Goal: Task Accomplishment & Management: Contribute content

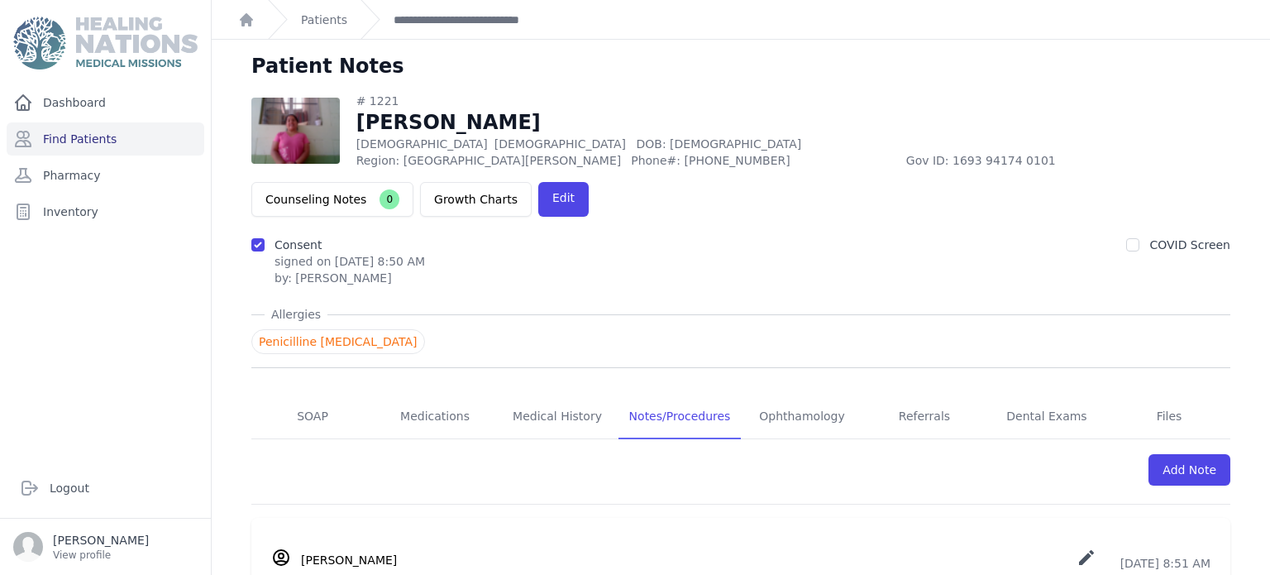
scroll to position [503, 0]
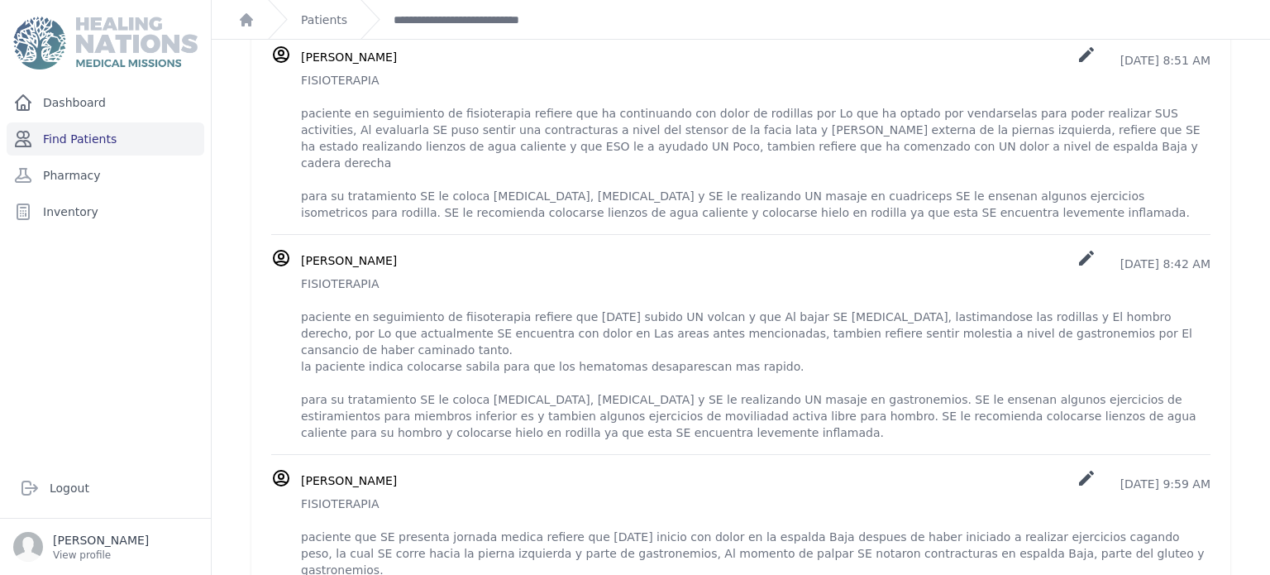
click at [113, 144] on link "Find Patients" at bounding box center [106, 138] width 198 height 33
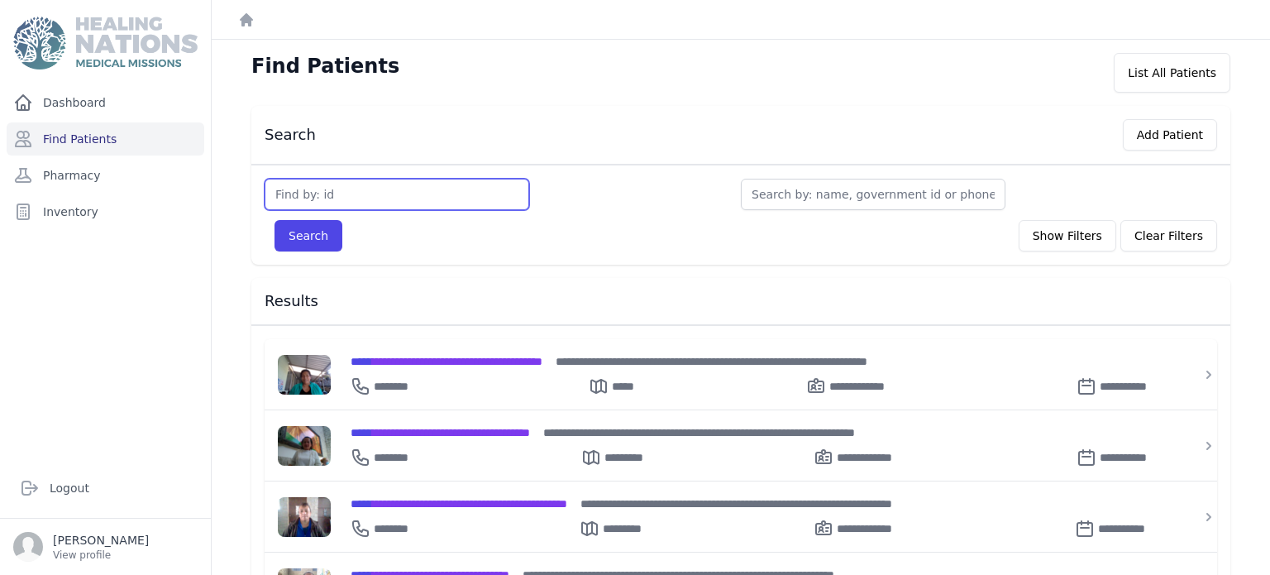
click at [454, 182] on input "text" at bounding box center [397, 194] width 265 height 31
type input "3770"
click at [275, 220] on button "Search" at bounding box center [309, 235] width 68 height 31
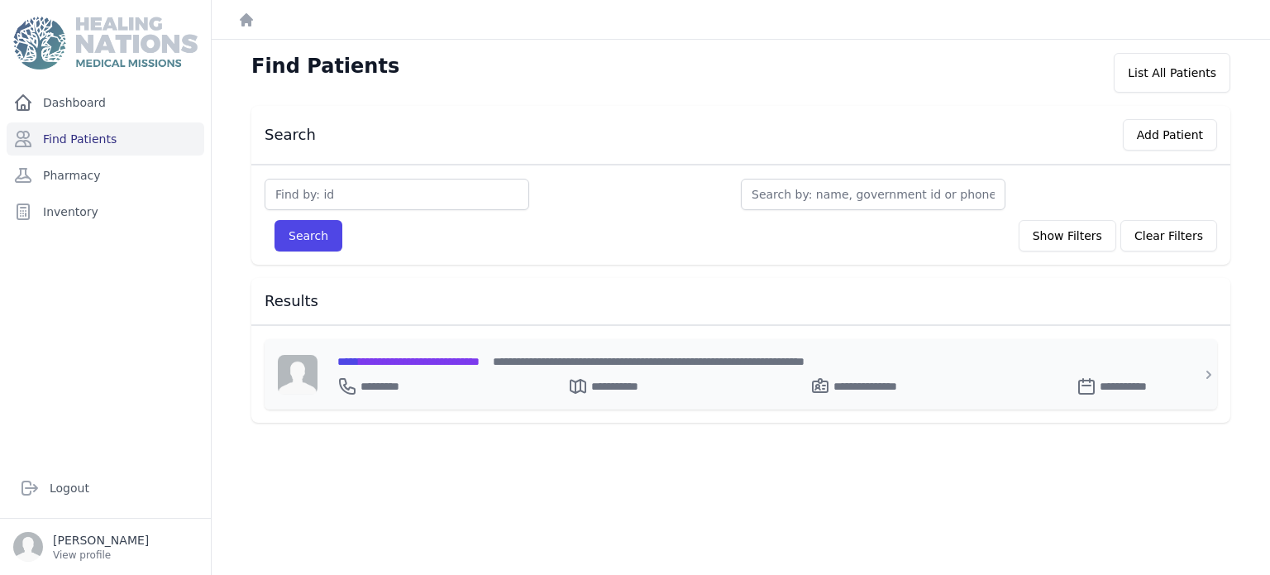
click at [451, 372] on div "**********" at bounding box center [750, 383] width 827 height 26
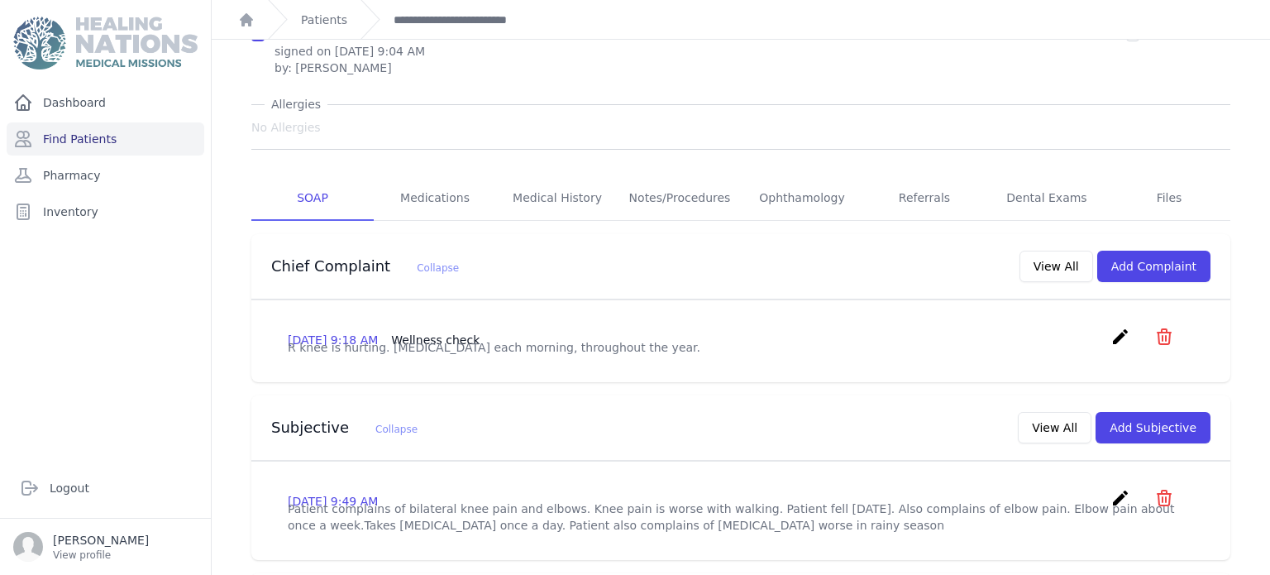
scroll to position [131, 0]
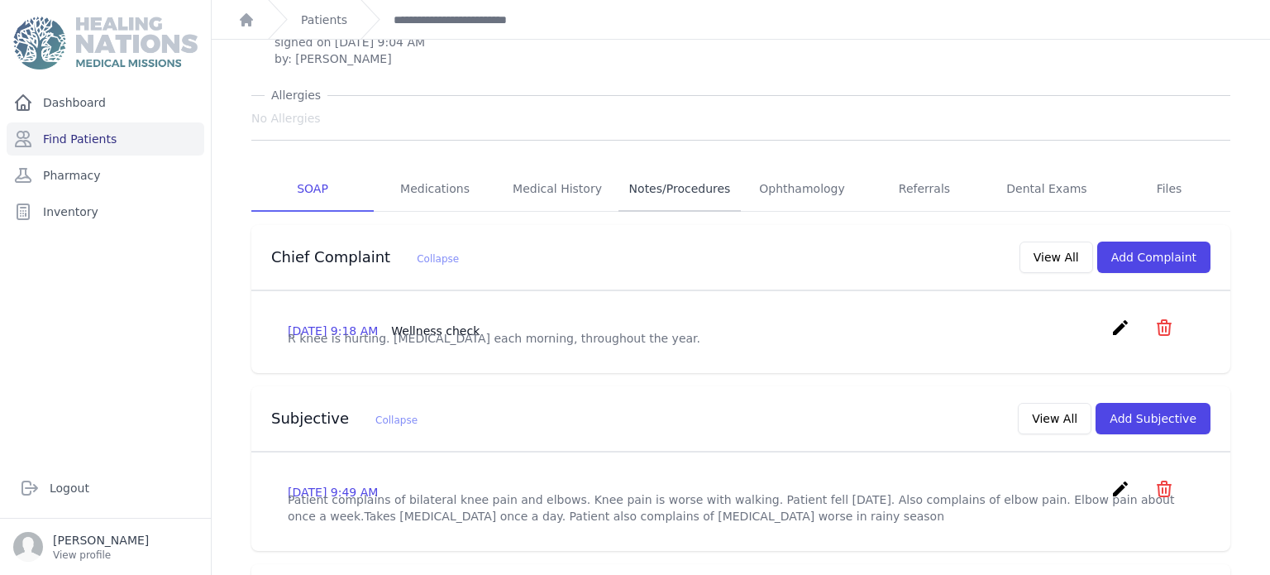
click at [671, 184] on link "Notes/Procedures" at bounding box center [680, 189] width 122 height 45
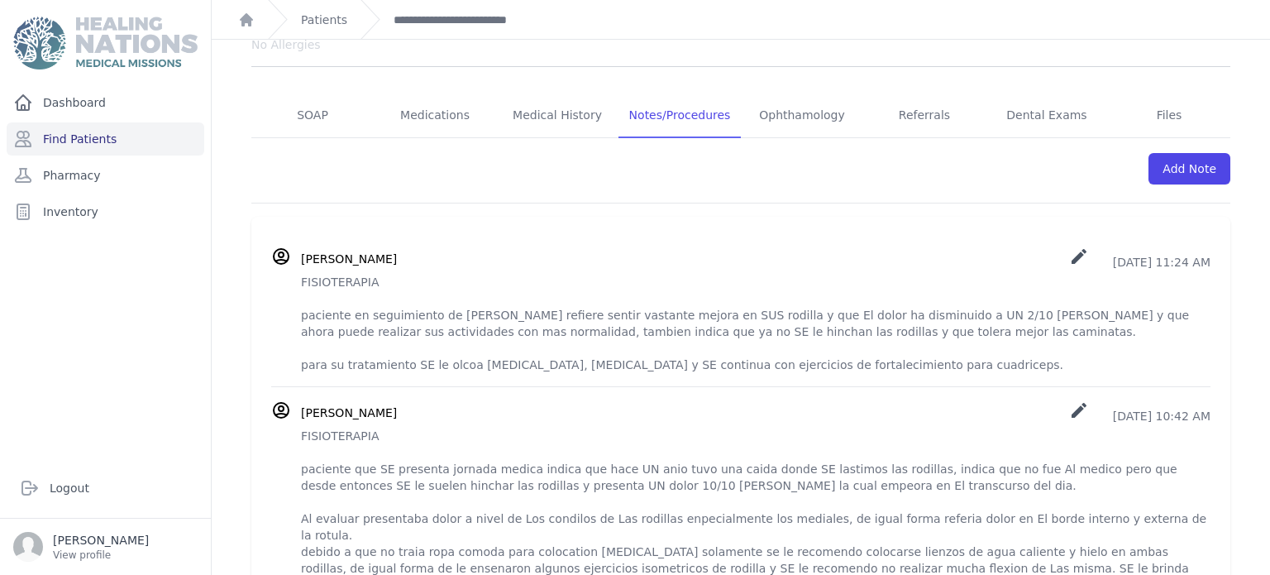
scroll to position [246, 0]
click at [302, 280] on p "FISIOTERAPIA paciente en seguimiento de Fisioterapia refiere sentir vastante me…" at bounding box center [756, 321] width 910 height 99
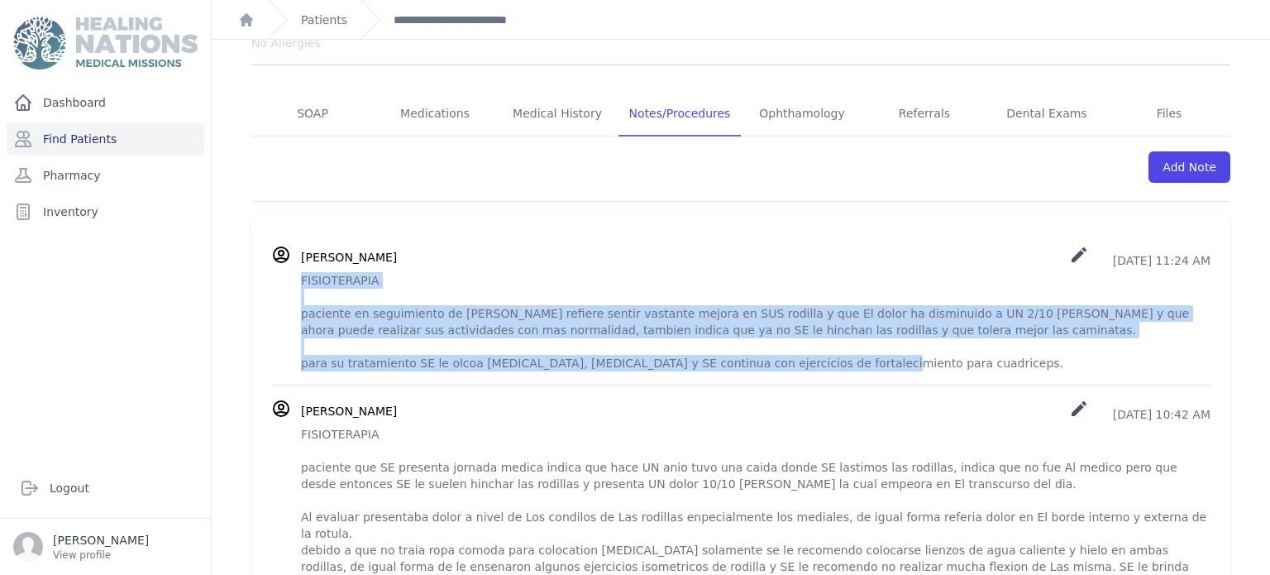
drag, startPoint x: 302, startPoint y: 280, endPoint x: 897, endPoint y: 366, distance: 601.5
click at [897, 366] on p "FISIOTERAPIA paciente en seguimiento de Fisioterapia refiere sentir vastante me…" at bounding box center [756, 321] width 910 height 99
copy p "FISIOTERAPIA paciente en seguimiento de Fisioterapia refiere sentir vastante me…"
click at [897, 366] on p "FISIOTERAPIA paciente en seguimiento de Fisioterapia refiere sentir vastante me…" at bounding box center [756, 321] width 910 height 99
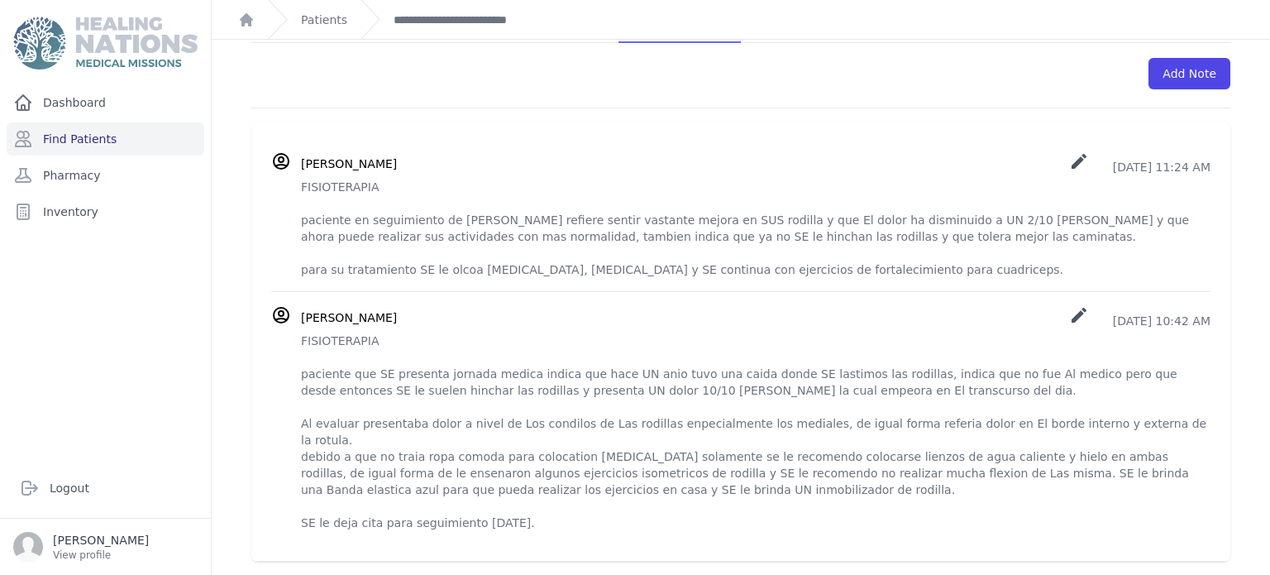
scroll to position [0, 0]
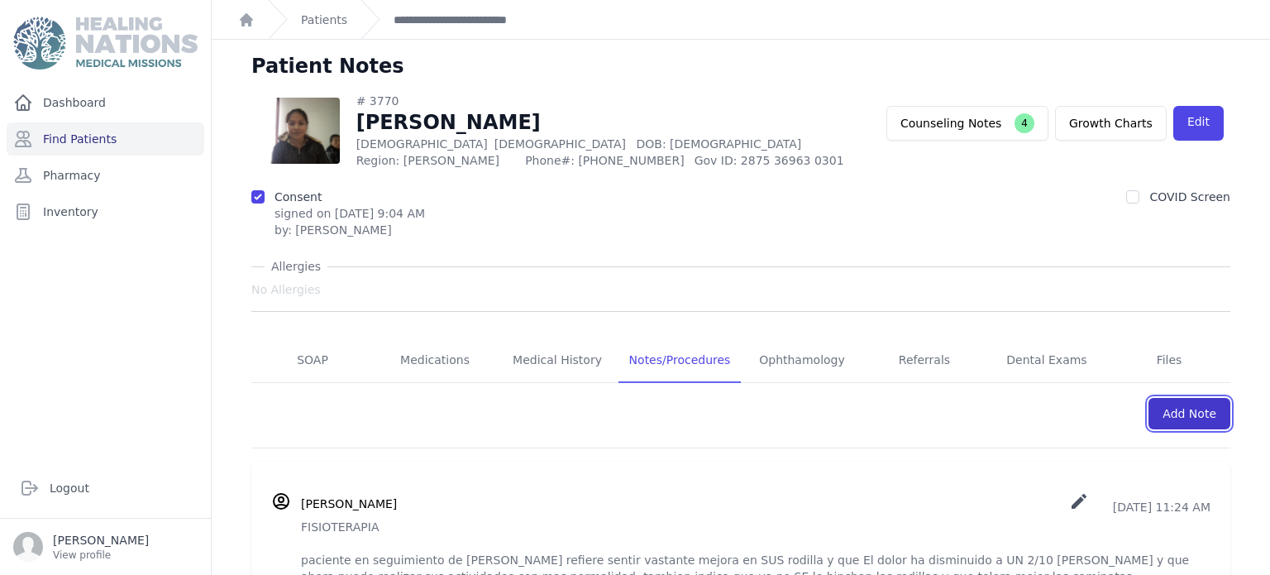
click at [1200, 408] on link "Add Note" at bounding box center [1190, 413] width 82 height 31
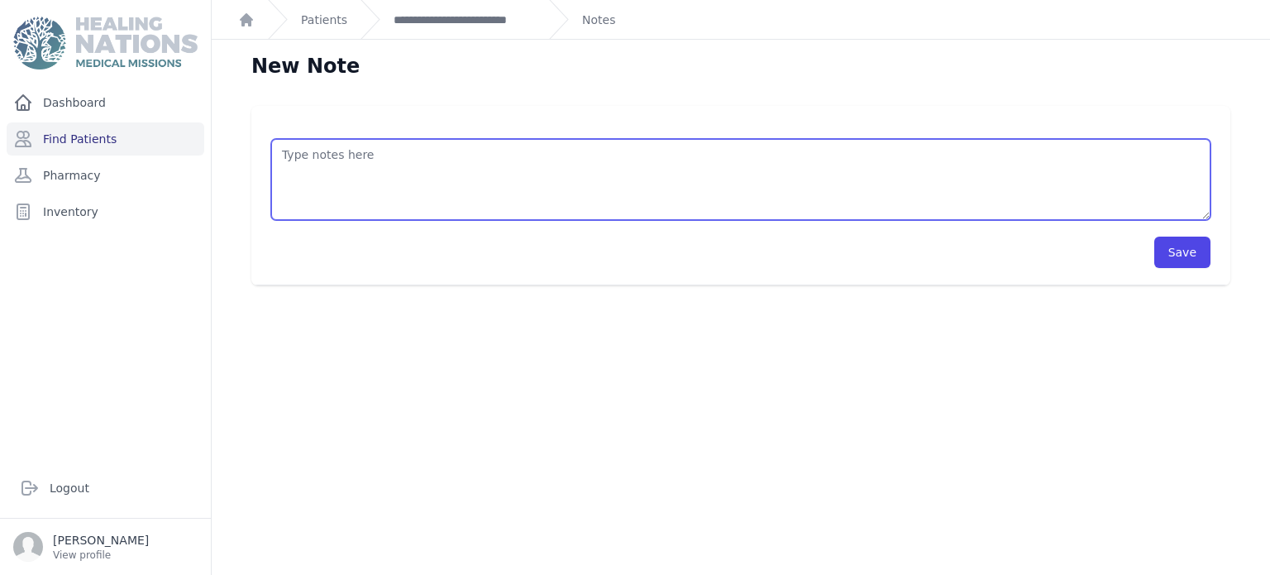
click at [679, 149] on textarea at bounding box center [740, 179] width 939 height 81
paste textarea "FISIOTERAPIA paciente en seguimiento de Fisioterapia refiere sentir vastante me…"
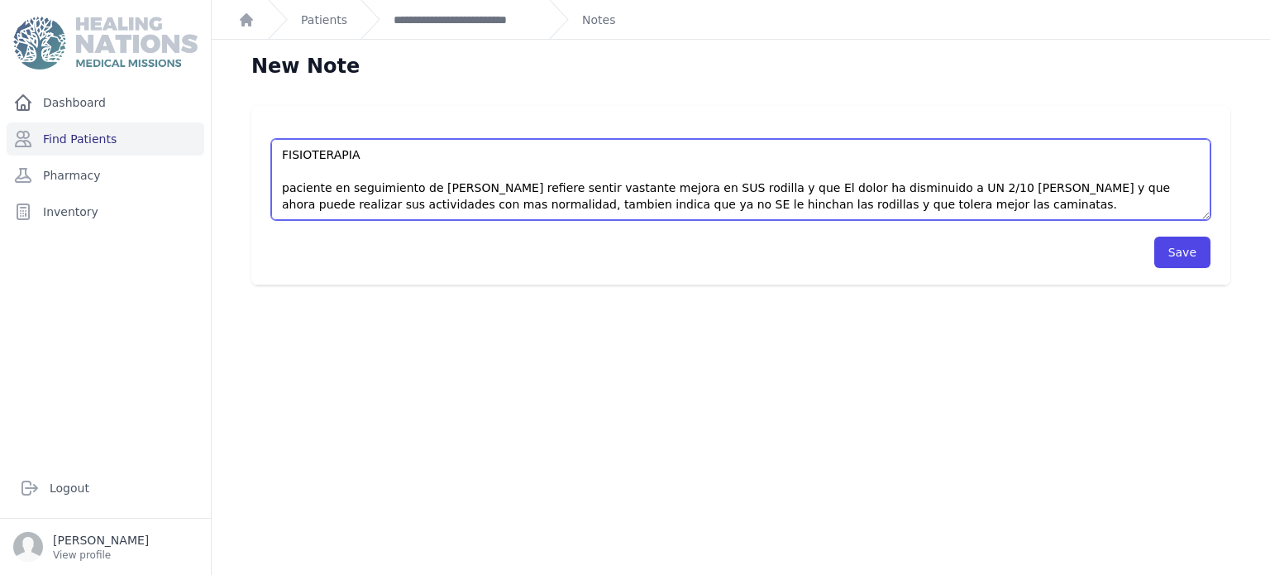
click at [866, 192] on textarea "FISIOTERAPIA paciente en seguimiento de Fisioterapia refiere sentir vastante me…" at bounding box center [740, 179] width 939 height 81
click at [1006, 192] on textarea "FISIOTERAPIA paciente en seguimiento de Fisioterapia refiere sentir vastante me…" at bounding box center [740, 179] width 939 height 81
click at [1197, 191] on textarea "FISIOTERAPIA paciente en seguimiento de Fisioterapia refiere sentir vastante me…" at bounding box center [740, 179] width 939 height 81
click at [727, 205] on textarea "FISIOTERAPIA paciente en seguimiento de Fisioterapia refiere sentir vastante me…" at bounding box center [740, 179] width 939 height 81
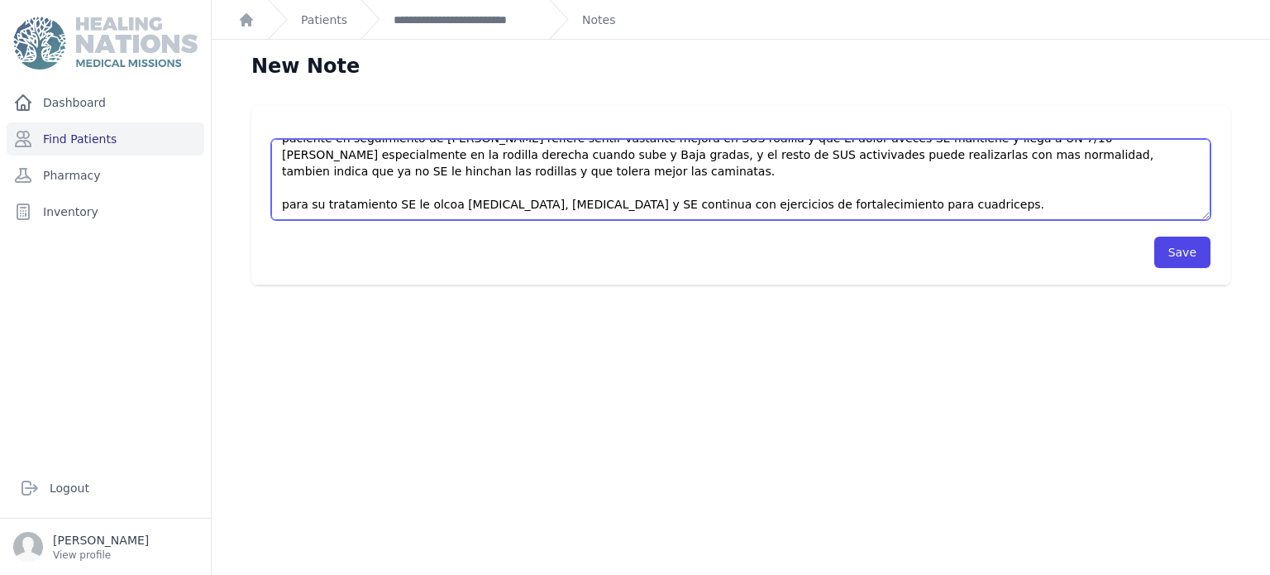
scroll to position [40, 0]
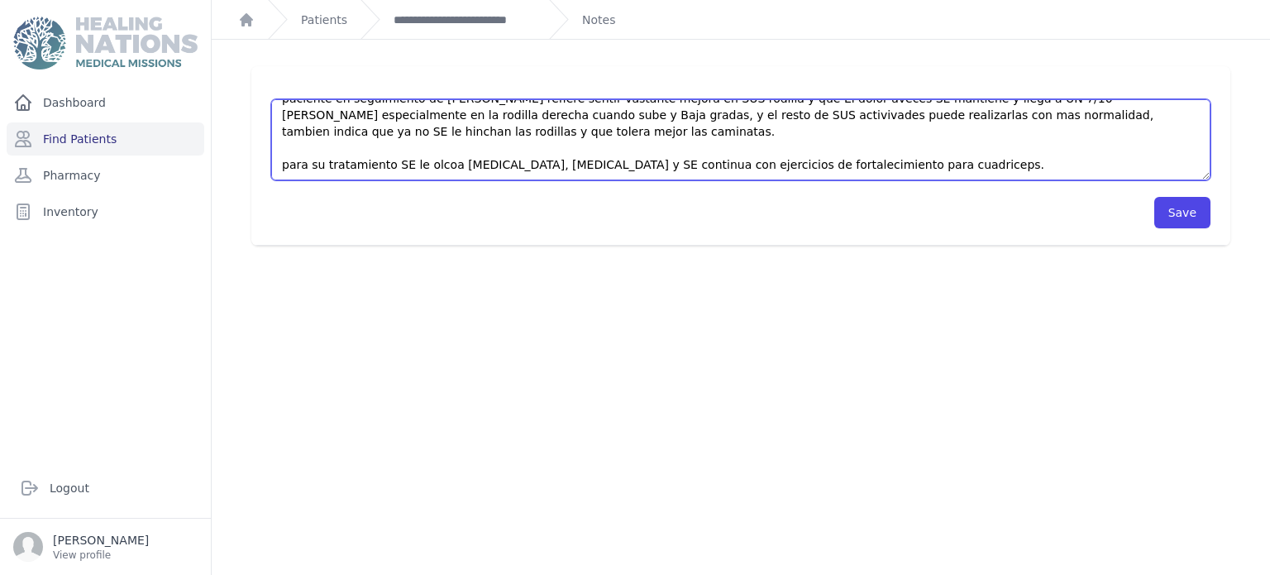
click at [418, 166] on textarea "FISIOTERAPIA paciente en seguimiento de Fisioterapia refiere sentir vastante me…" at bounding box center [740, 139] width 939 height 81
type textarea "FISIOTERAPIA paciente en seguimiento de Fisioterapia refiere sentir vastante me…"
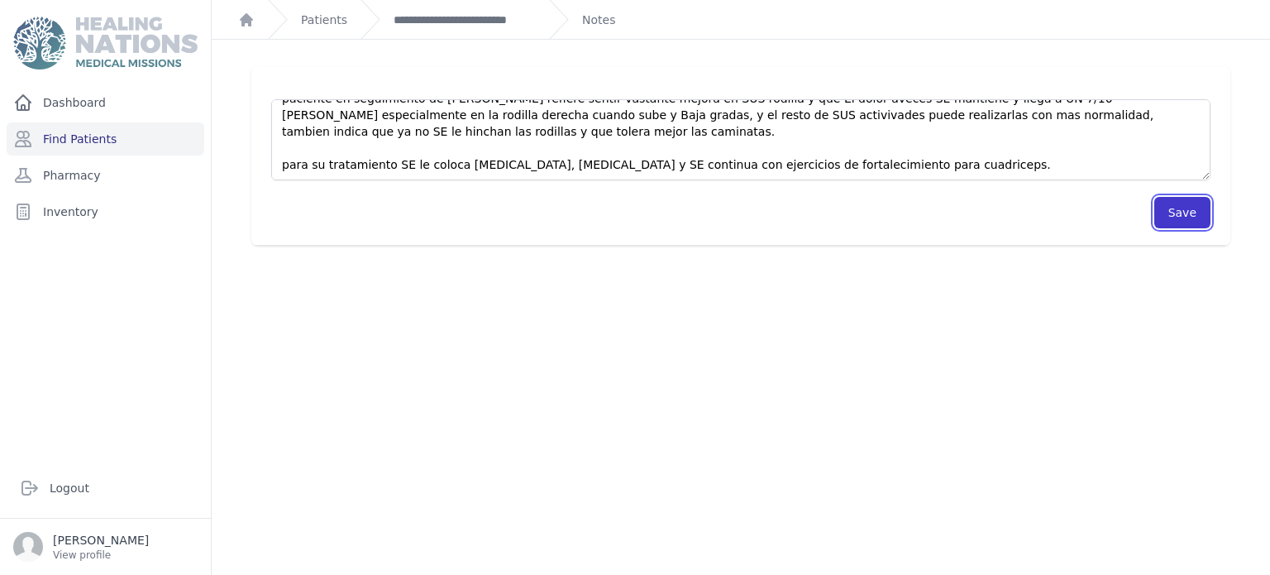
click at [1207, 220] on button "Save" at bounding box center [1182, 212] width 56 height 31
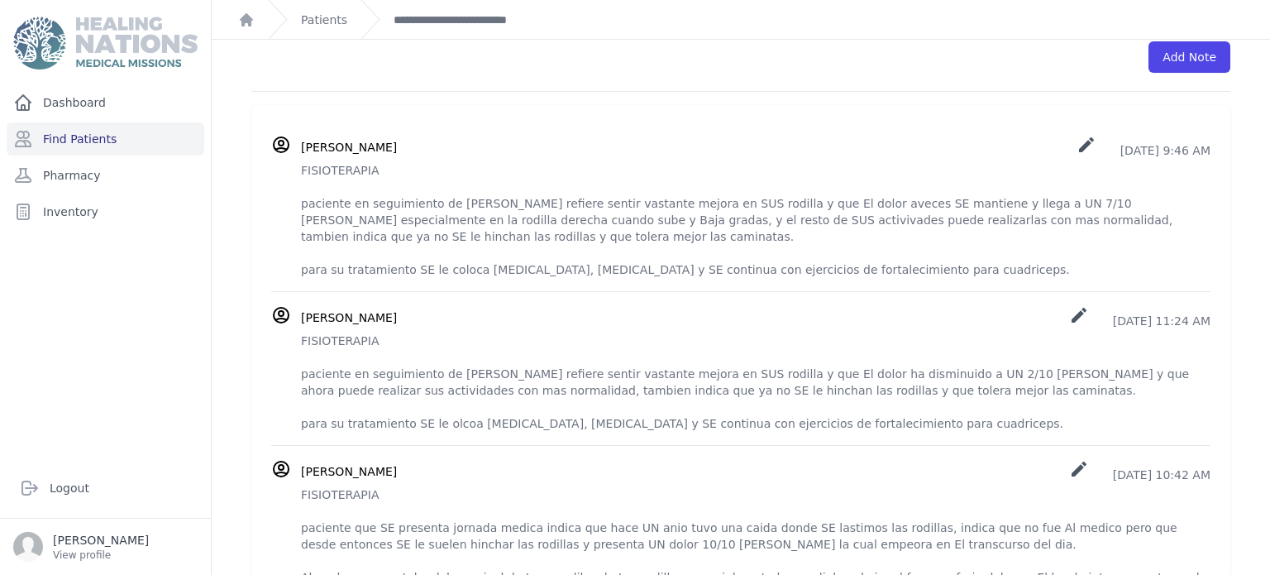
scroll to position [512, 0]
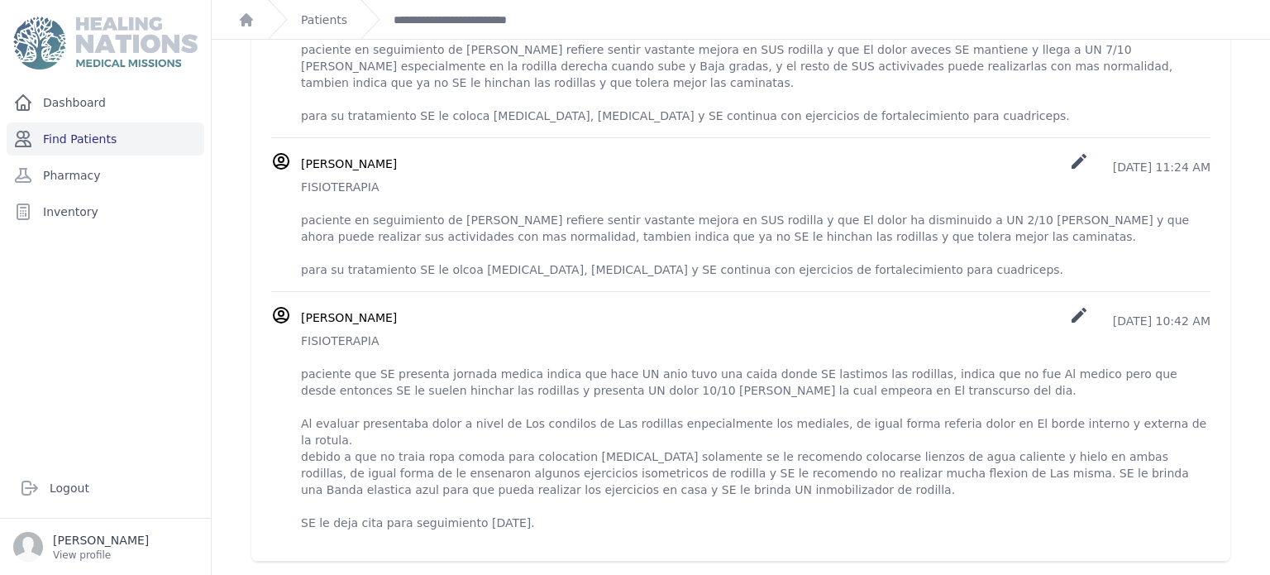
click at [161, 128] on link "Find Patients" at bounding box center [106, 138] width 198 height 33
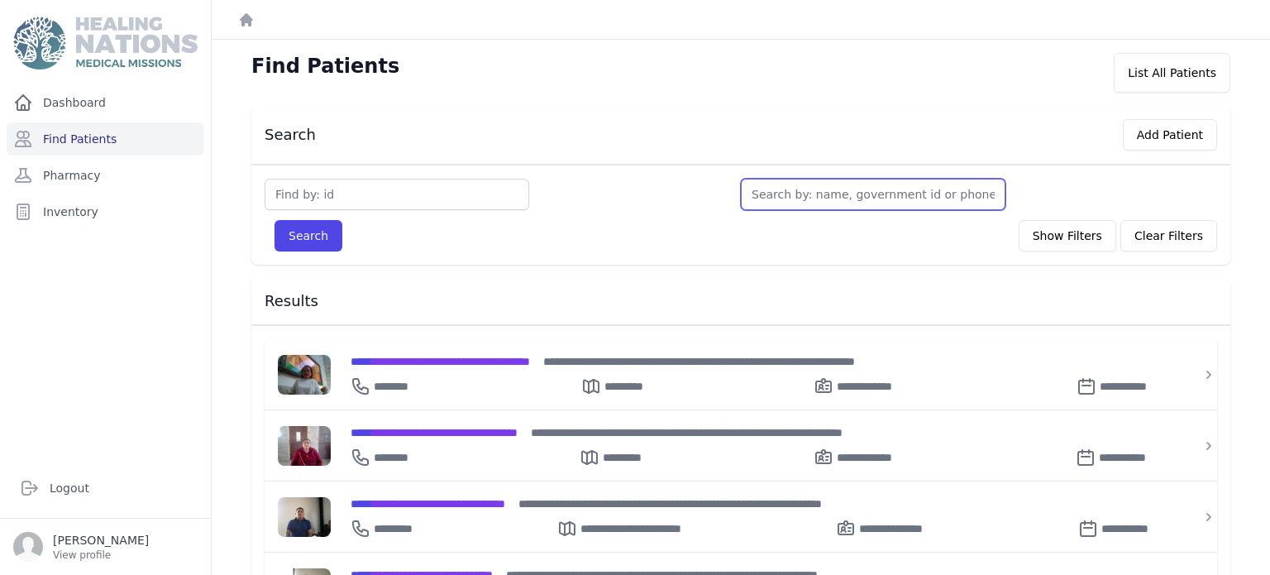
click at [911, 188] on input "text" at bounding box center [873, 194] width 265 height 31
type input "te"
type input "ter"
type input "tere4"
type input "tere4sa"
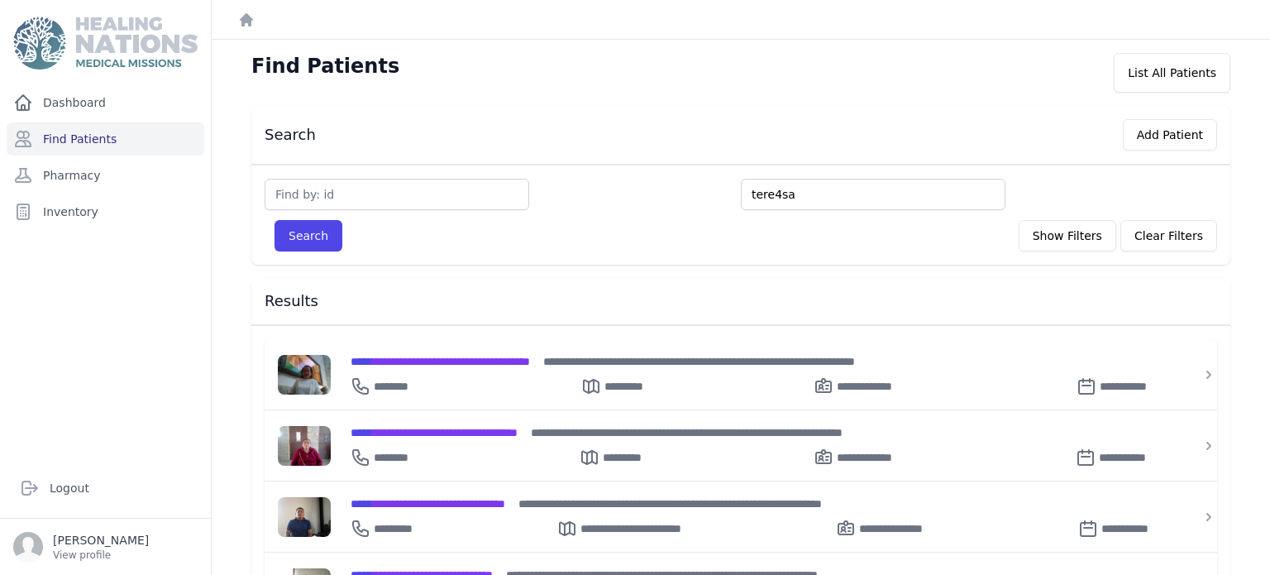
type input "tere4sa"
type input "tere4"
type input "[PERSON_NAME]"
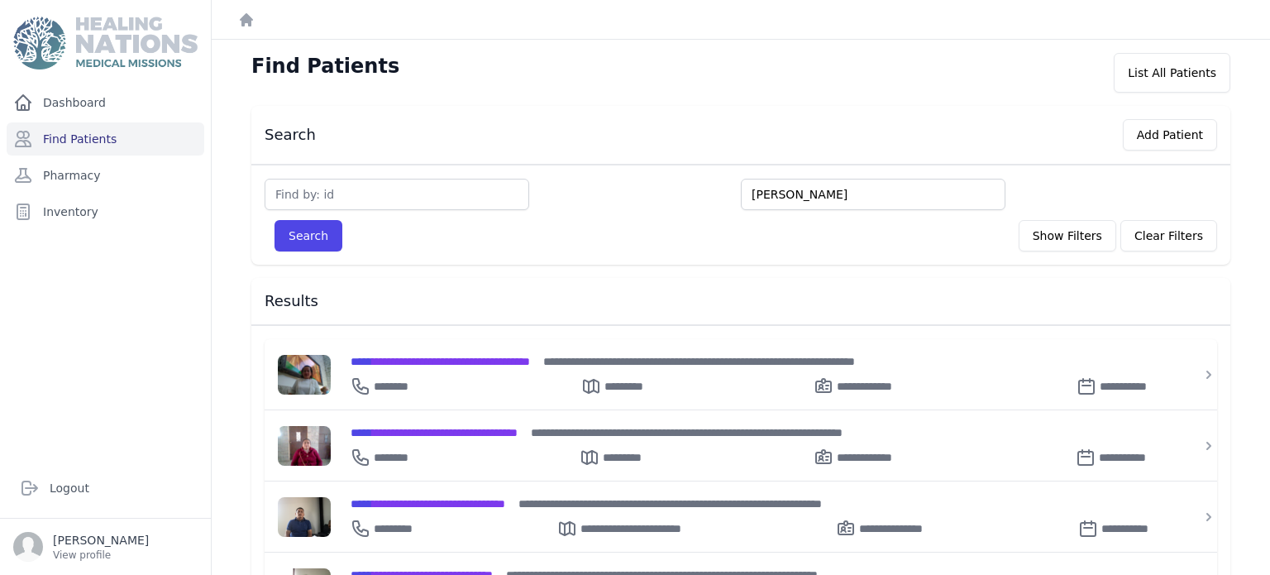
type input "[PERSON_NAME]"
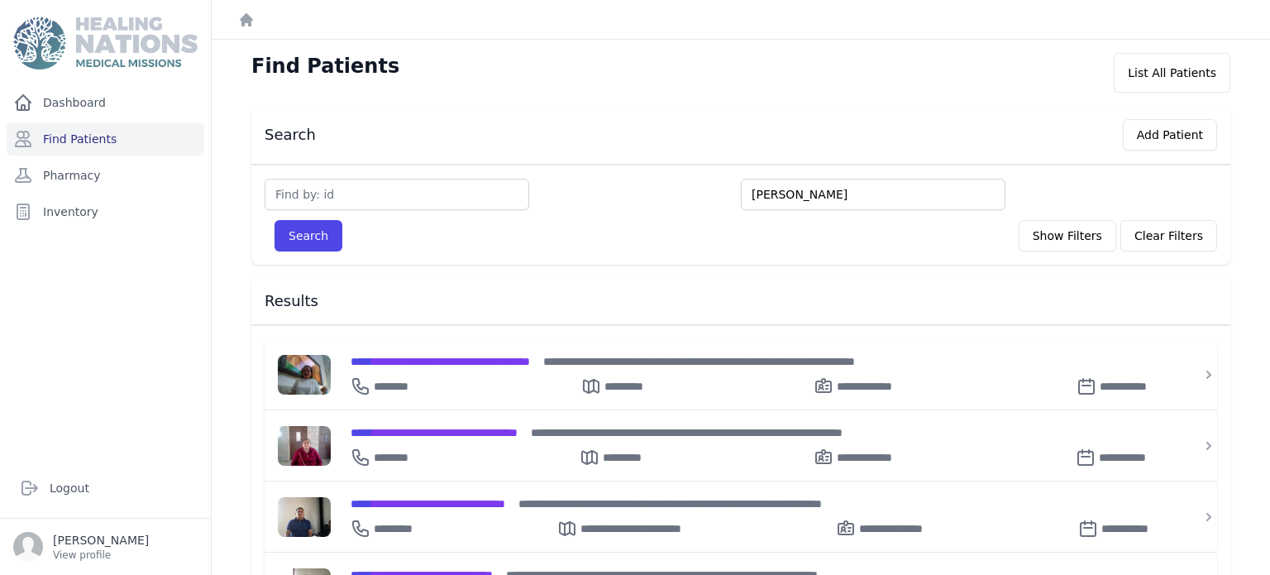
click at [275, 220] on button "Search" at bounding box center [309, 235] width 68 height 31
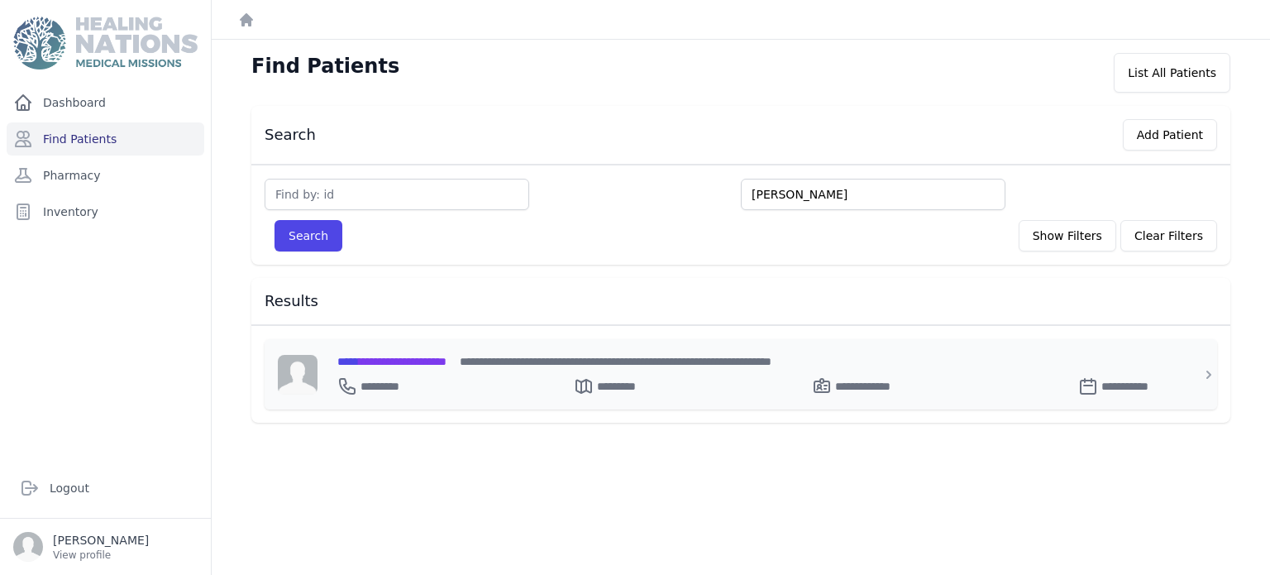
click at [447, 357] on span "**********" at bounding box center [391, 362] width 109 height 12
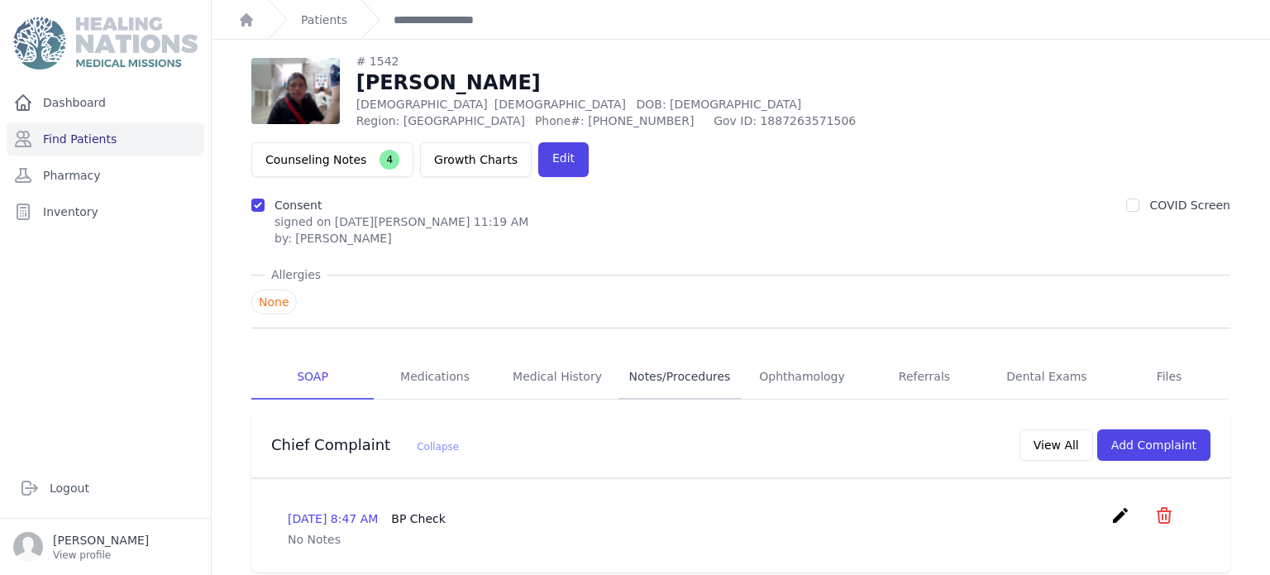
click at [681, 355] on link "Notes/Procedures" at bounding box center [680, 377] width 122 height 45
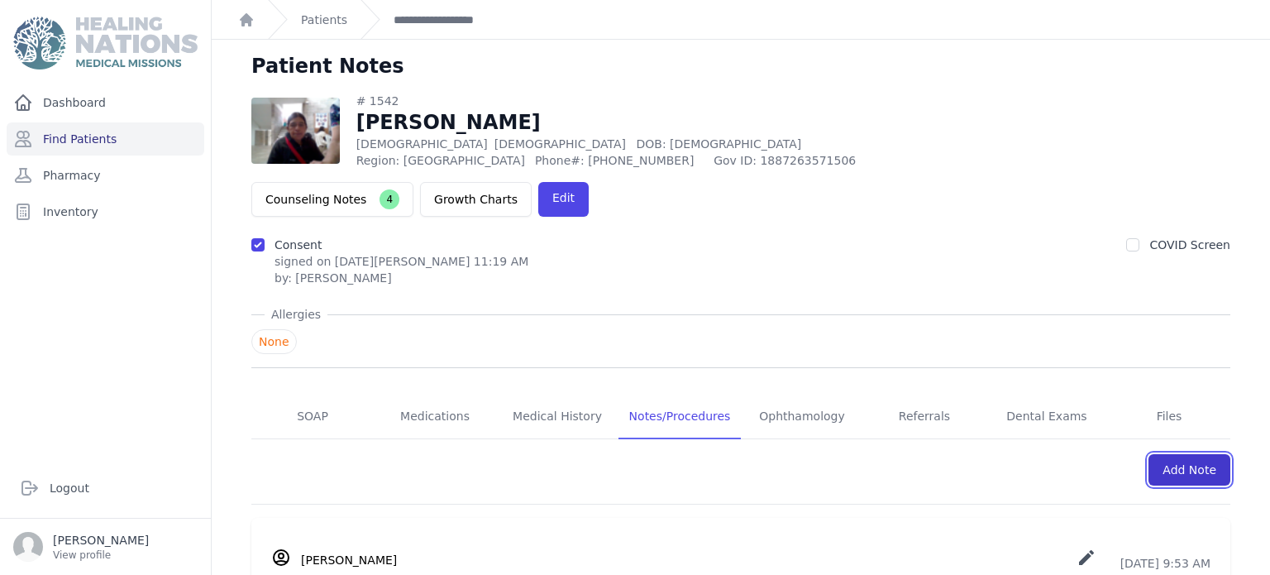
click at [1175, 454] on link "Add Note" at bounding box center [1190, 469] width 82 height 31
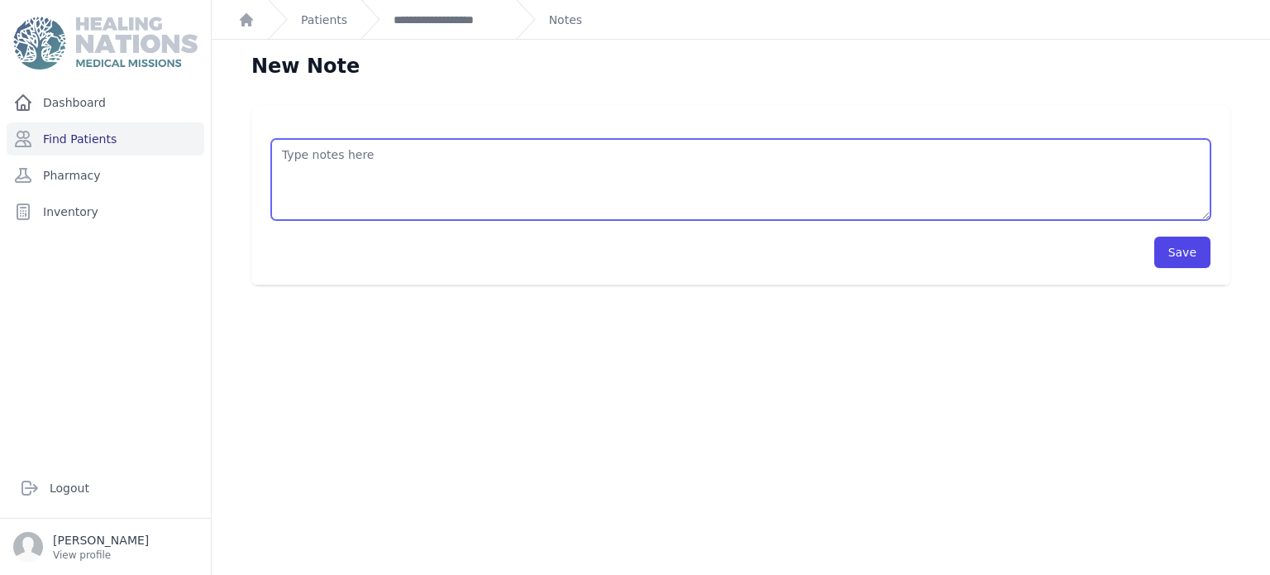
click at [809, 178] on textarea at bounding box center [740, 179] width 939 height 81
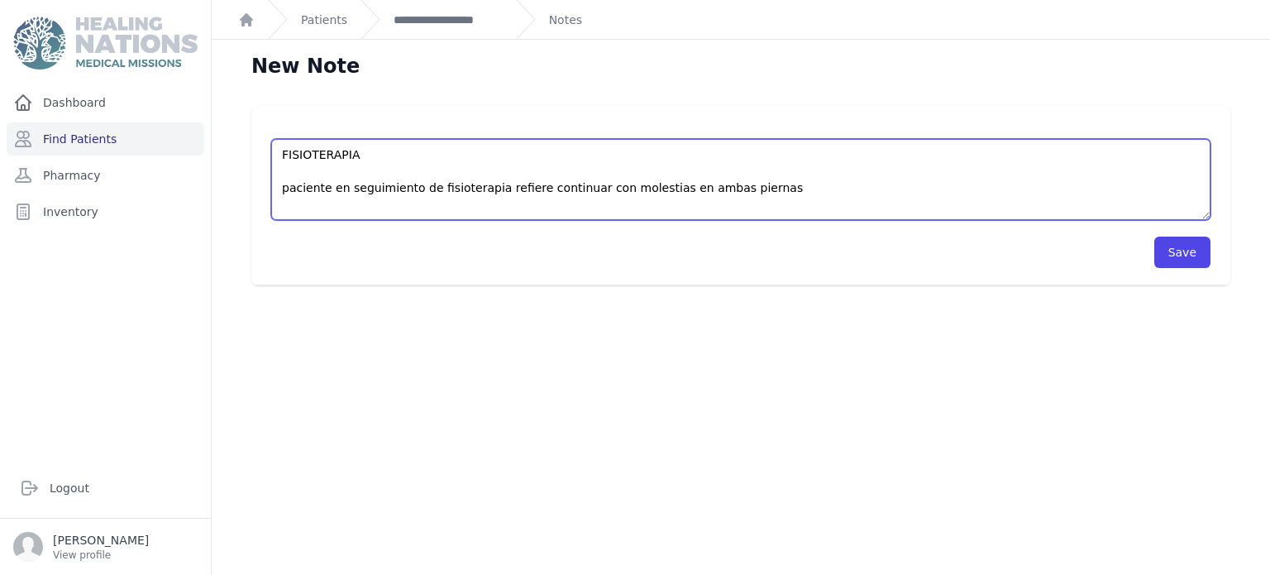
click at [776, 193] on textarea "FISIOTERAPIA paciente en seguimiento de fisioterapia refiere continuar con mole…" at bounding box center [740, 179] width 939 height 81
click at [979, 185] on textarea "FISIOTERAPIA paciente en seguimiento de fisioterapia refiere continuar con mole…" at bounding box center [740, 179] width 939 height 81
click at [1104, 190] on textarea "FISIOTERAPIA paciente en seguimiento de fisioterapia refiere continuar con mole…" at bounding box center [740, 179] width 939 height 81
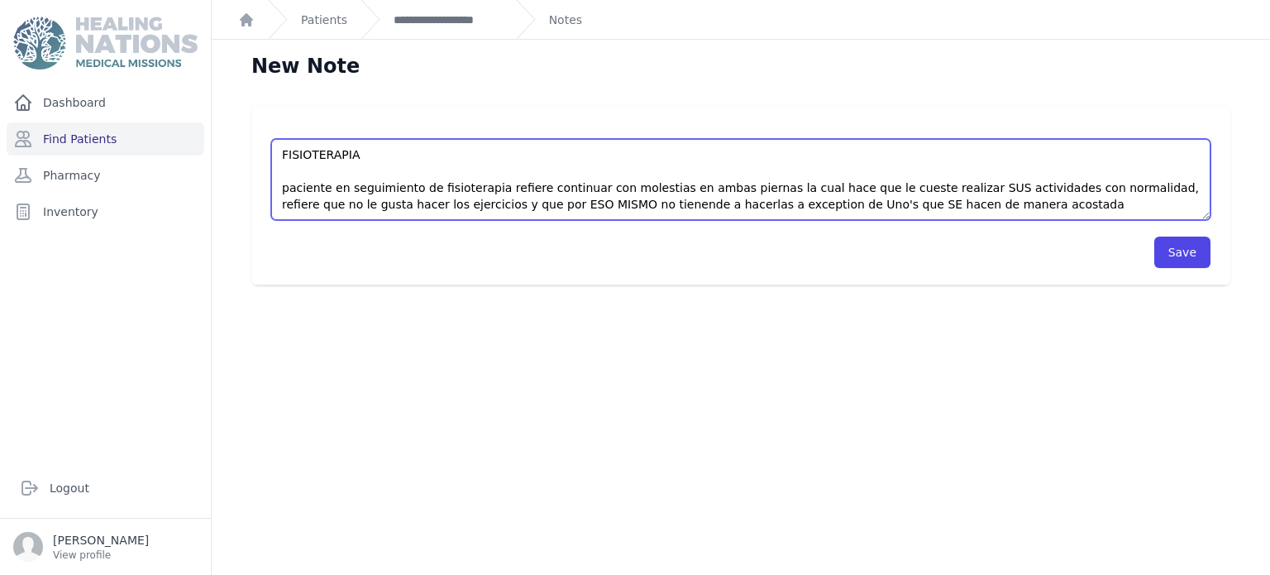
click at [753, 202] on textarea "FISIOTERAPIA paciente en seguimiento de fisioterapia refiere continuar con mole…" at bounding box center [740, 179] width 939 height 81
click at [943, 201] on textarea "FISIOTERAPIA paciente en seguimiento de fisioterapia refiere continuar con mole…" at bounding box center [740, 179] width 939 height 81
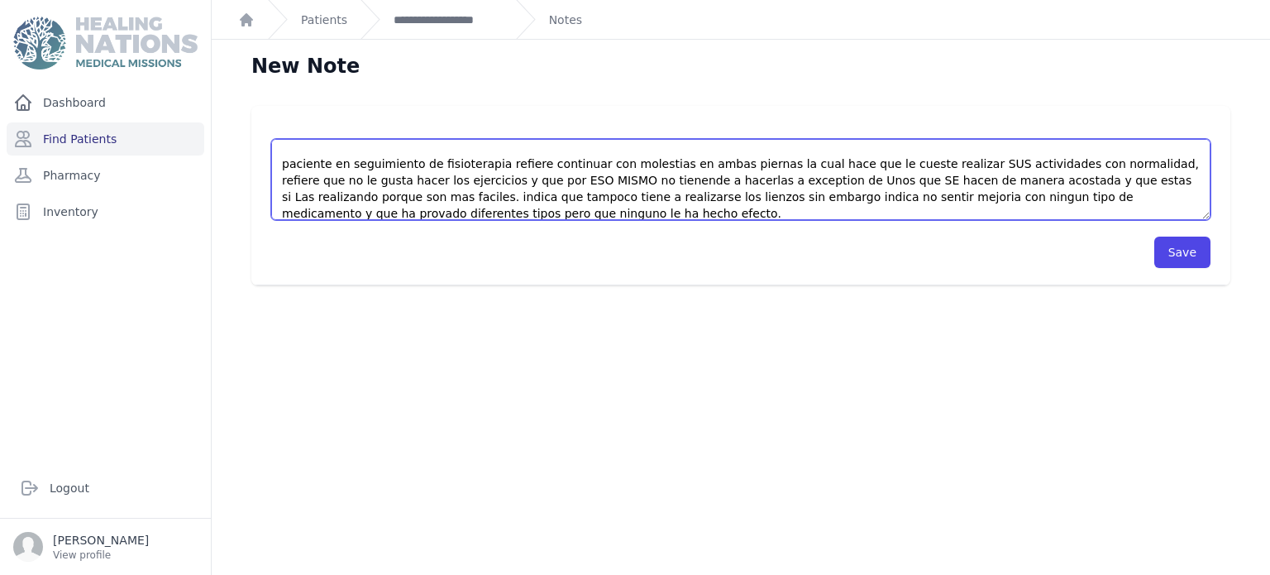
scroll to position [41, 0]
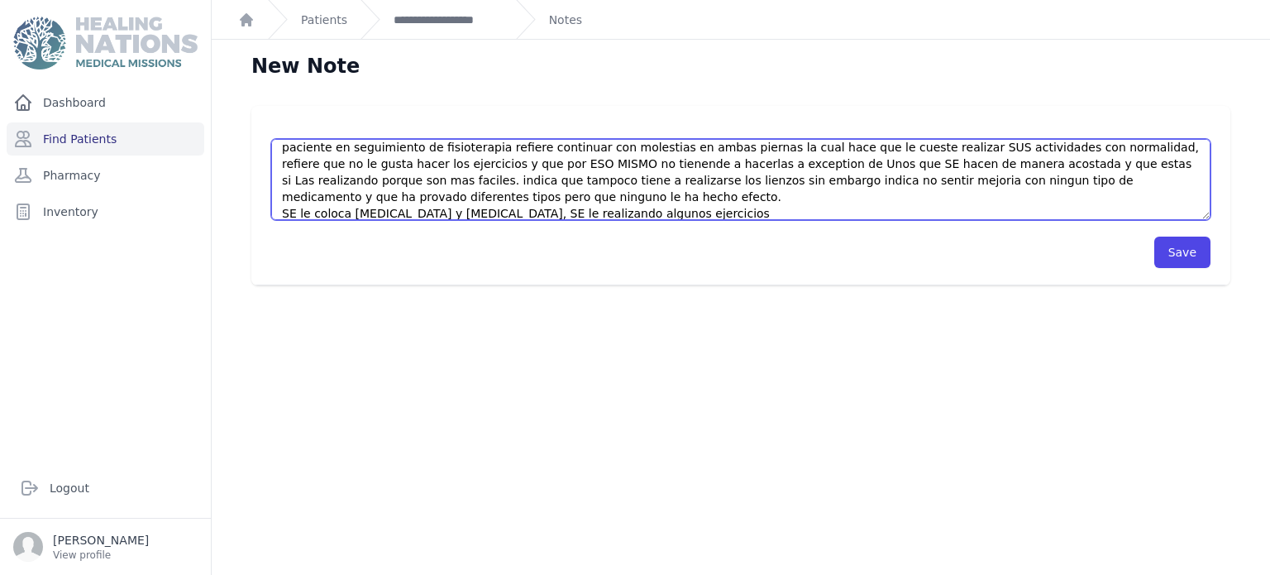
click at [533, 213] on textarea "FISIOTERAPIA paciente en seguimiento de fisioterapia refiere continuar con mole…" at bounding box center [740, 179] width 939 height 81
click at [634, 213] on textarea "FISIOTERAPIA paciente en seguimiento de fisioterapia refiere continuar con mole…" at bounding box center [740, 179] width 939 height 81
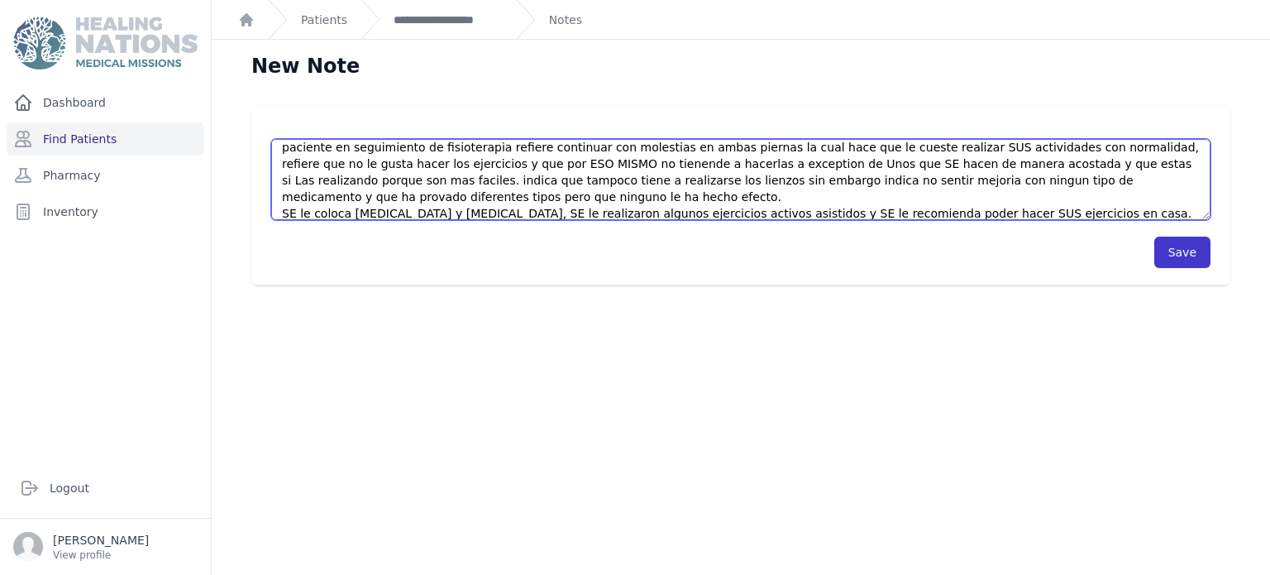
type textarea "FISIOTERAPIA paciente en seguimiento de fisioterapia refiere continuar con mole…"
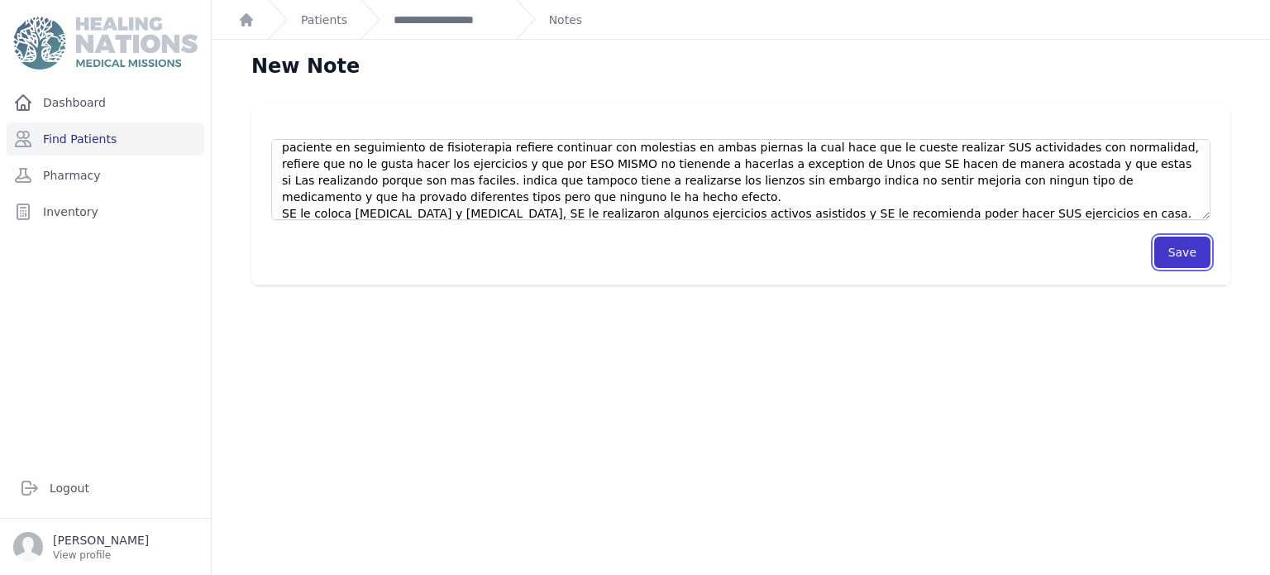
click at [1184, 245] on button "Save" at bounding box center [1182, 251] width 56 height 31
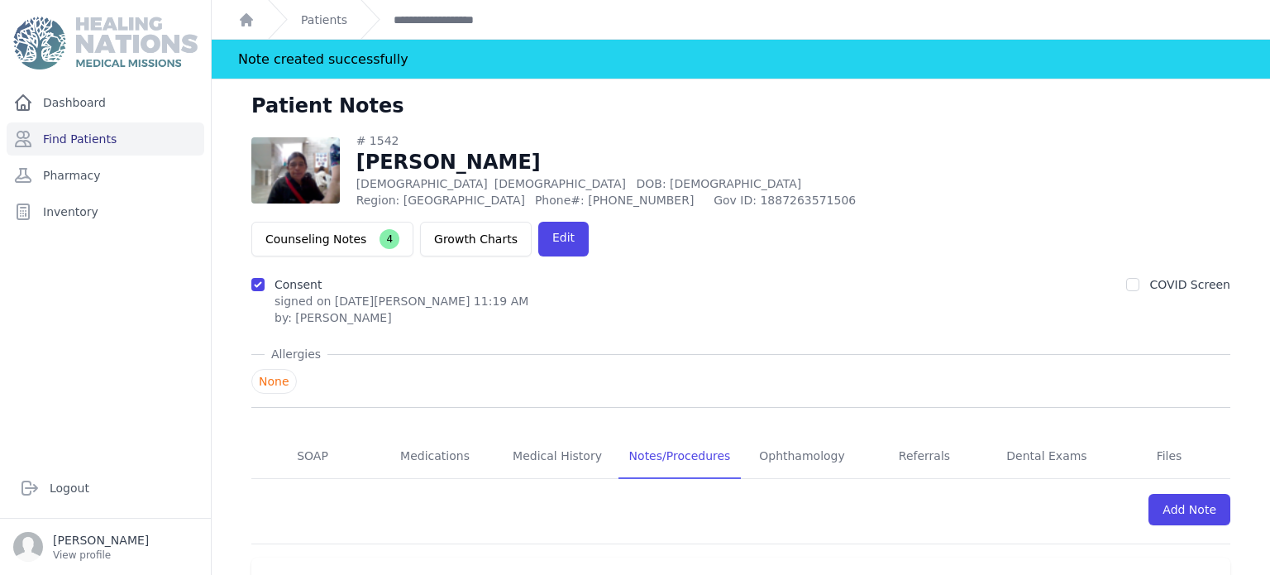
click at [1184, 276] on div "COVID Screen" at bounding box center [1178, 301] width 104 height 50
